Goal: Navigation & Orientation: Find specific page/section

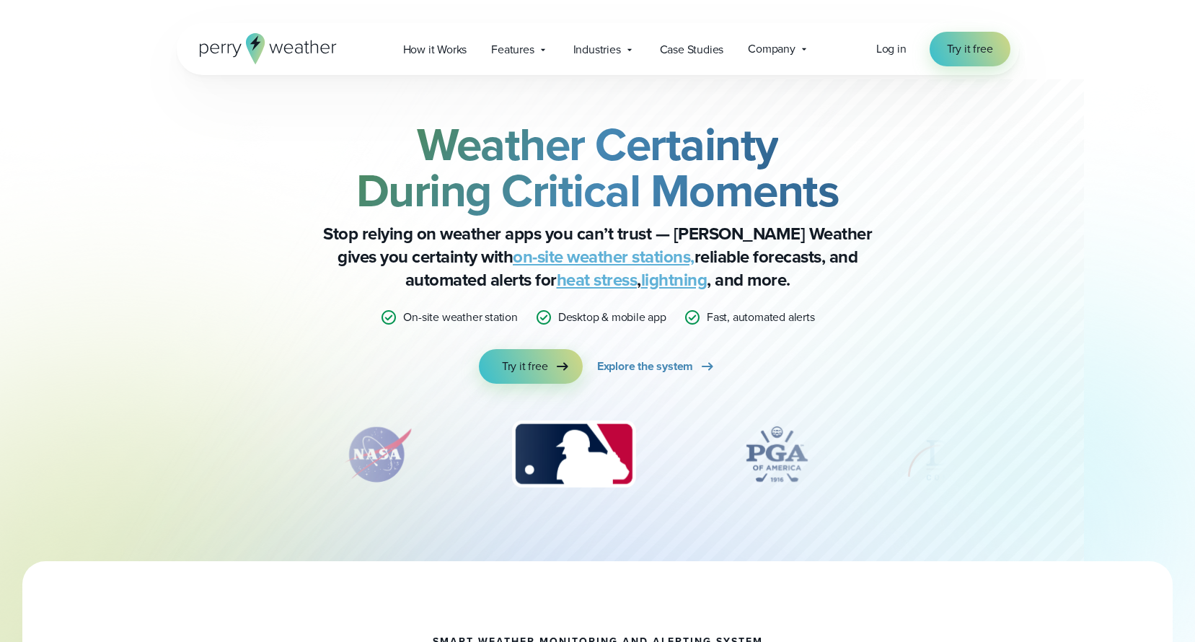
click at [270, 46] on icon at bounding box center [276, 48] width 14 height 9
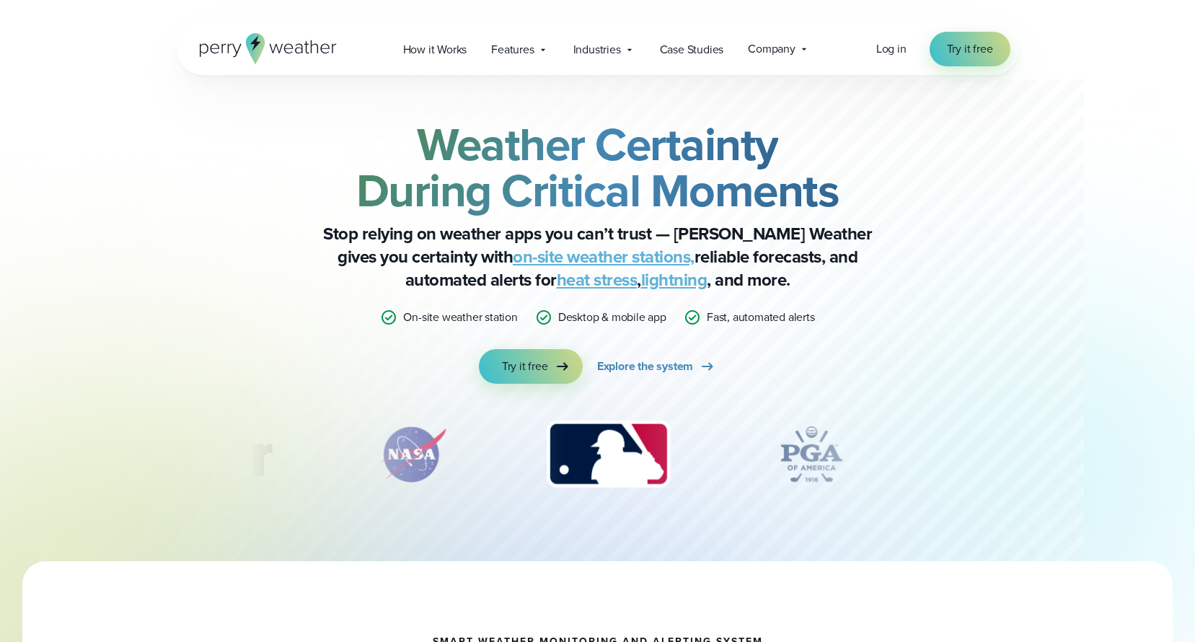
click at [386, 317] on icon at bounding box center [388, 317] width 17 height 17
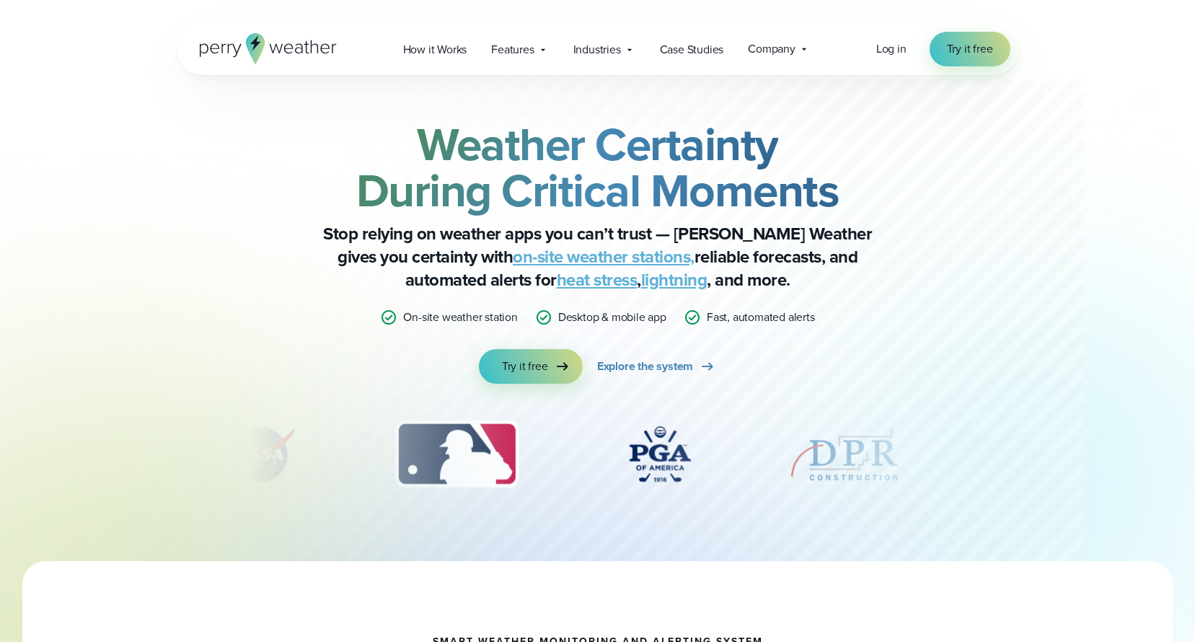
click at [243, 43] on icon at bounding box center [268, 48] width 137 height 31
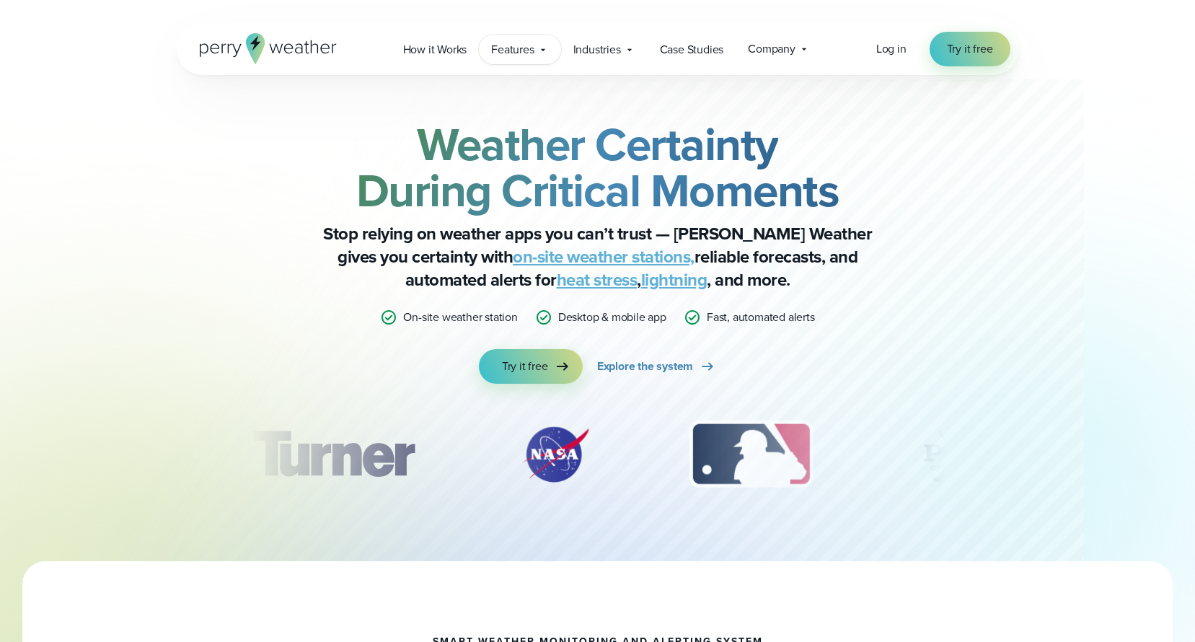
click at [521, 48] on span "Features" at bounding box center [512, 49] width 43 height 17
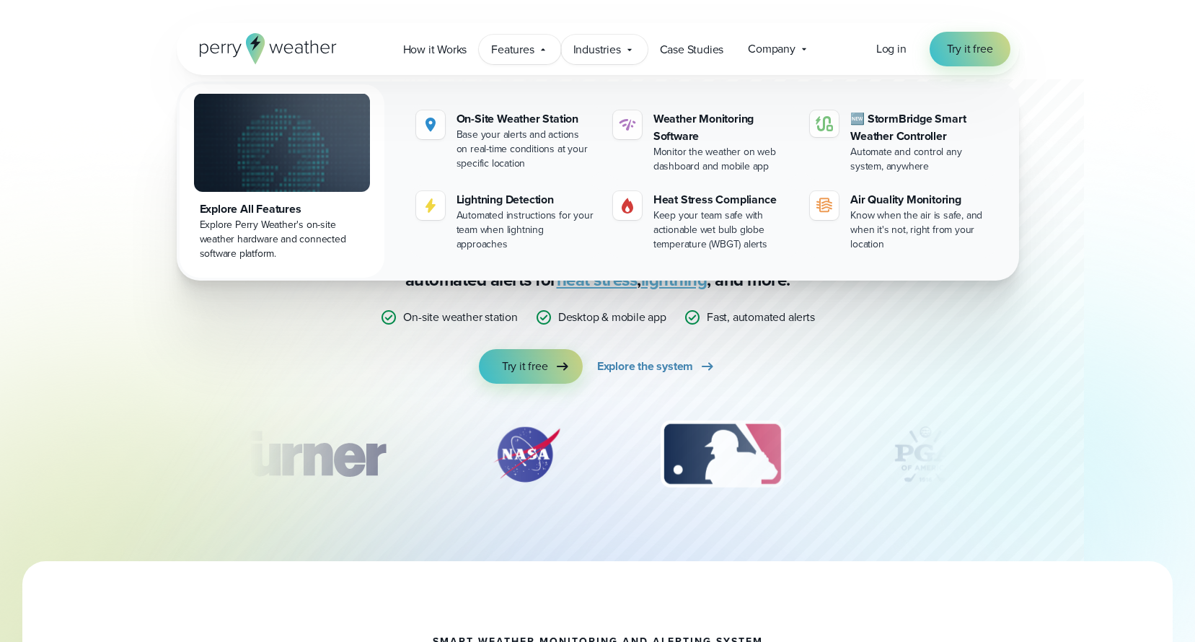
click at [585, 50] on span "Industries" at bounding box center [597, 49] width 48 height 17
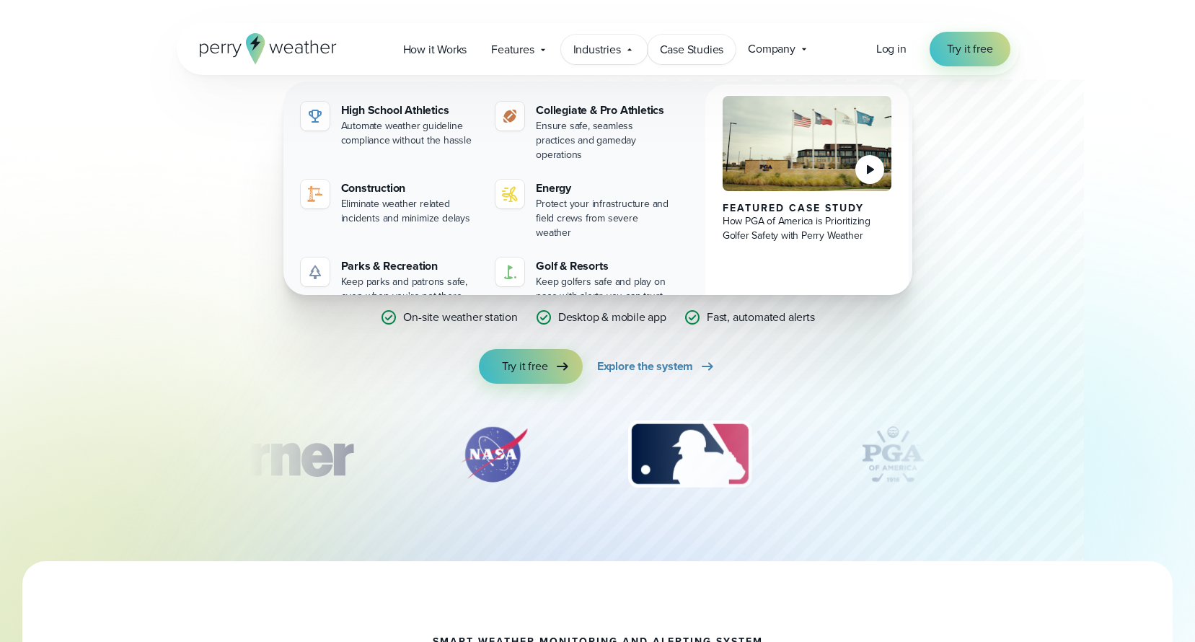
click at [683, 50] on span "Case Studies" at bounding box center [692, 49] width 64 height 17
